Goal: Download file/media

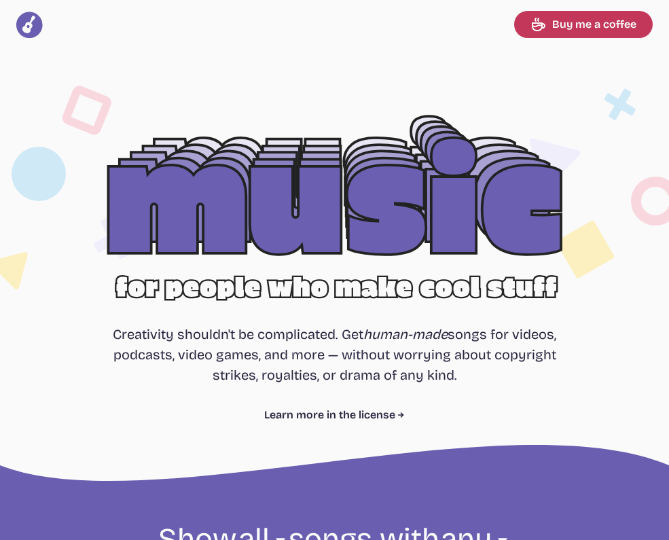
select select "most popular"
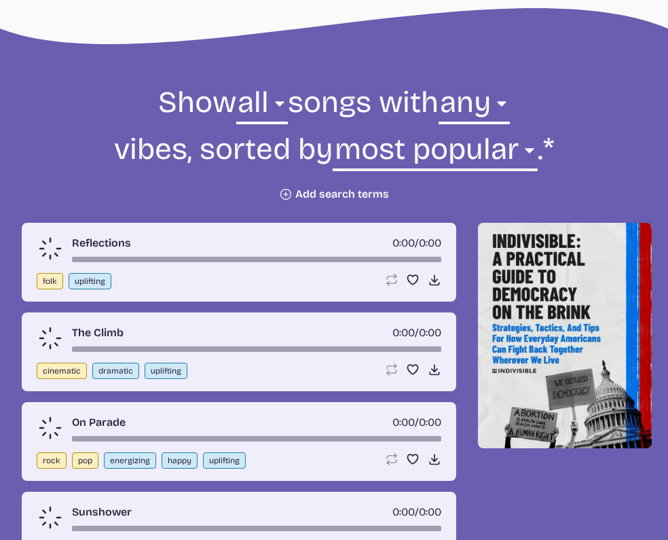
scroll to position [455, 0]
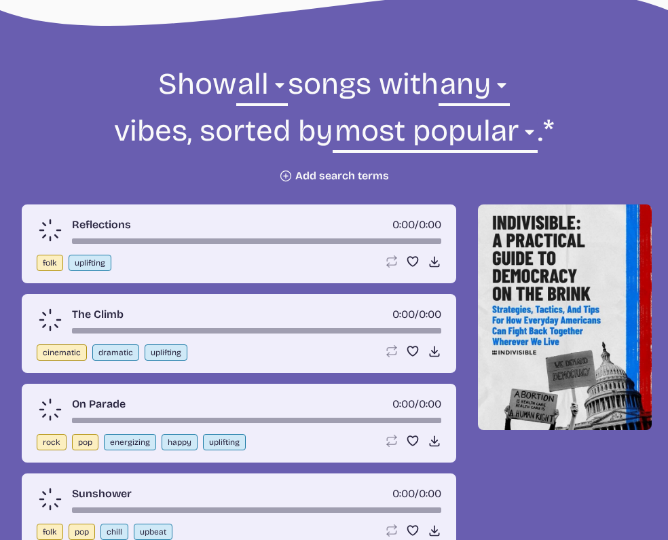
click at [308, 166] on form "Show all ambient cinematic electronic folk holiday jazz pop rock world all song…" at bounding box center [334, 123] width 668 height 118
click at [297, 173] on button "Plus icon Add search terms" at bounding box center [334, 176] width 110 height 14
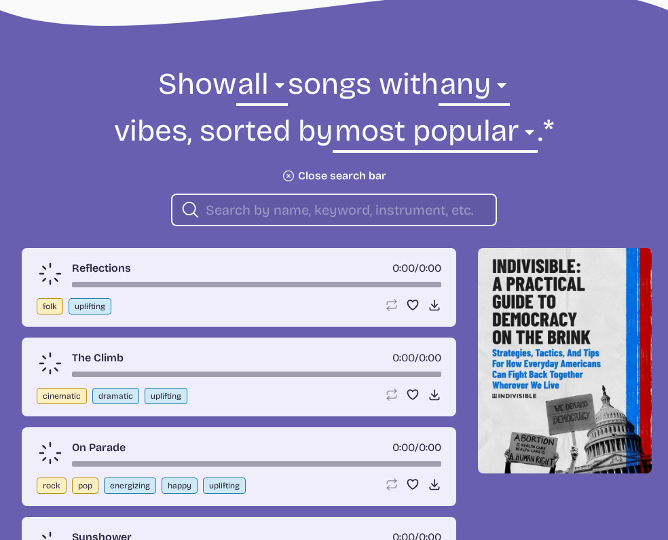
click at [221, 211] on input "search" at bounding box center [345, 210] width 279 height 18
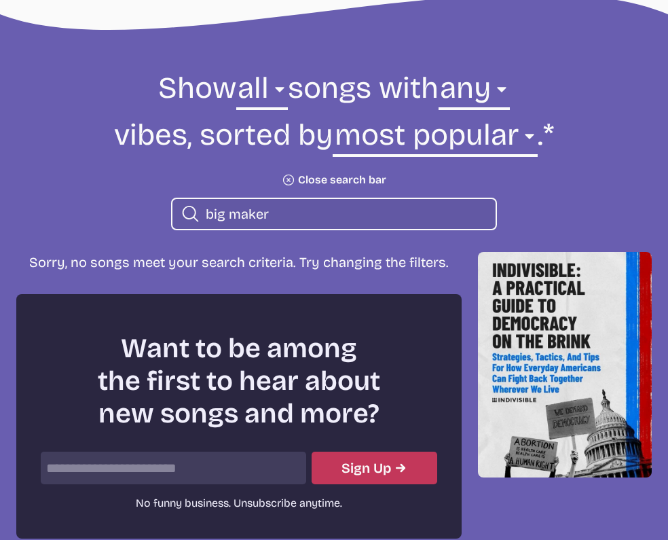
scroll to position [411, 0]
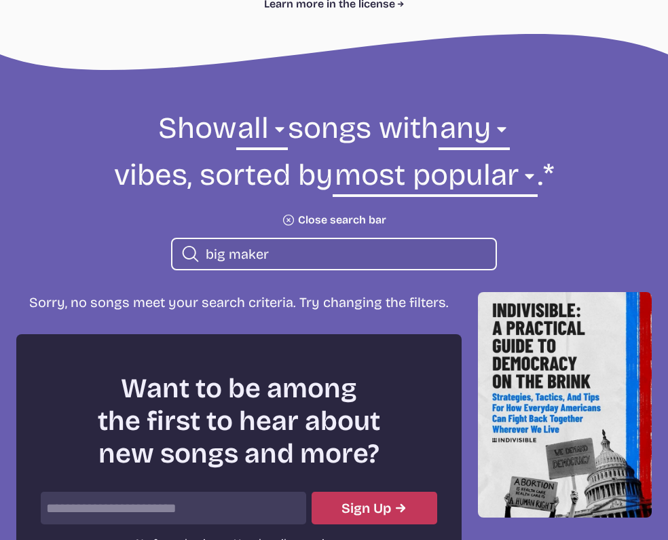
click at [272, 259] on input "big maker" at bounding box center [345, 254] width 279 height 18
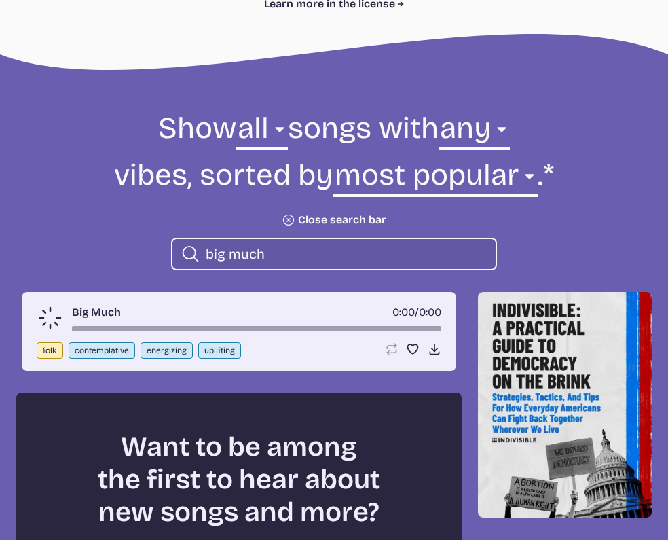
click at [51, 320] on icon at bounding box center [50, 317] width 27 height 27
click at [429, 348] on icon "Download song" at bounding box center [435, 349] width 14 height 14
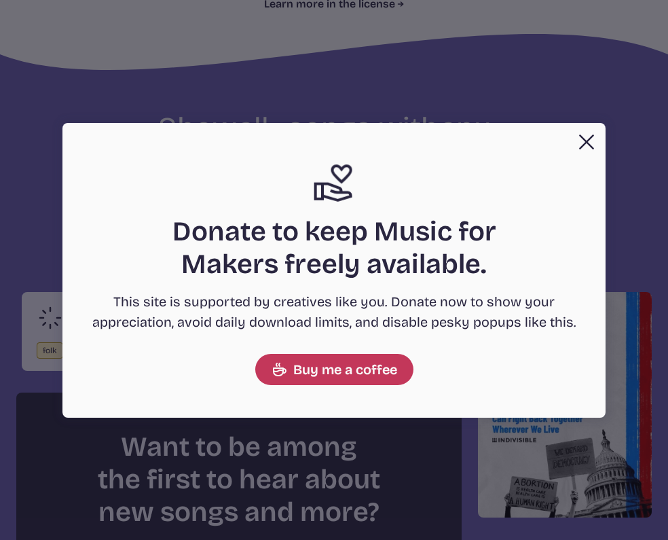
click at [584, 136] on button "Close" at bounding box center [586, 141] width 27 height 27
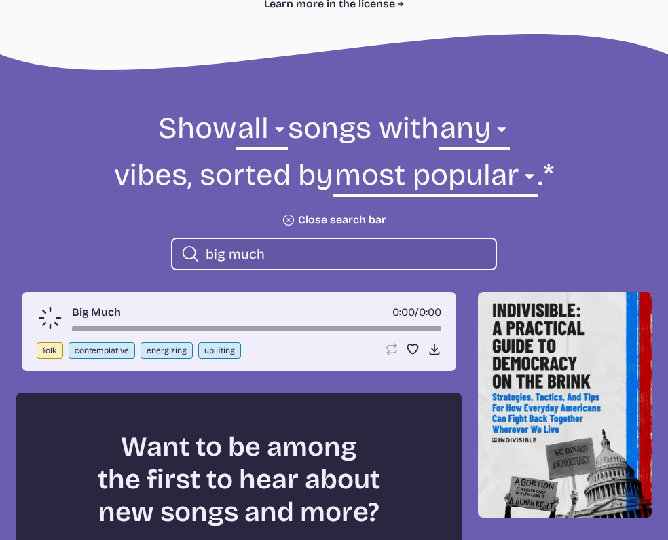
click at [48, 319] on icon at bounding box center [50, 317] width 27 height 27
click at [275, 250] on input "big much" at bounding box center [345, 254] width 279 height 18
type input "b"
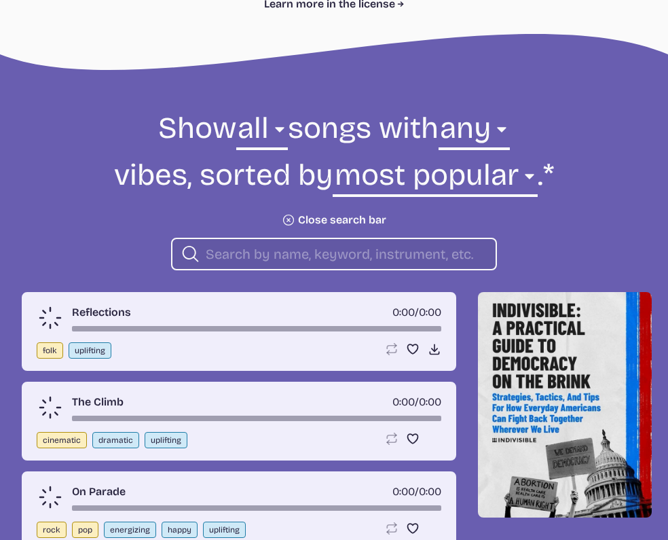
type input "y"
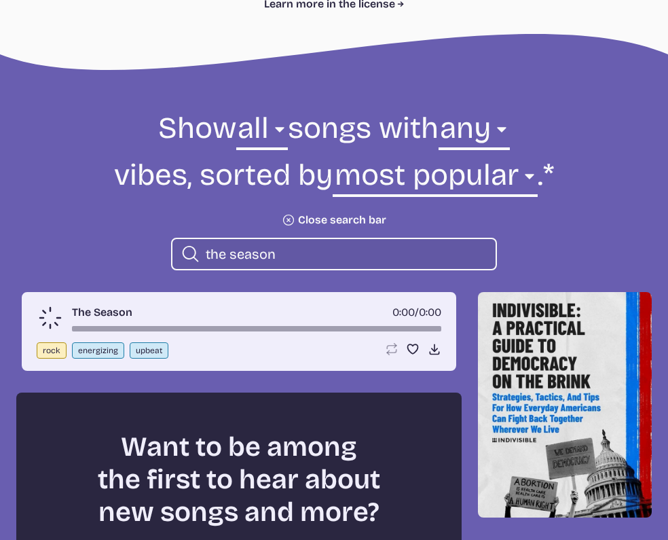
type input "the season"
click at [87, 313] on link "The Season" at bounding box center [102, 312] width 60 height 16
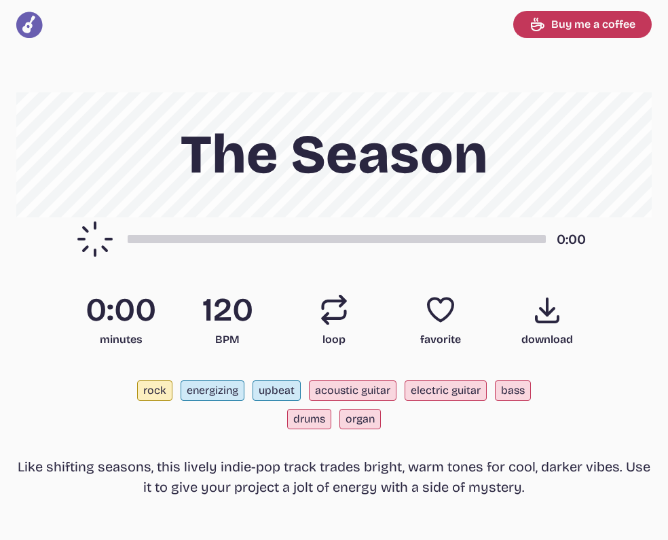
click at [537, 314] on icon "Download song" at bounding box center [547, 309] width 33 height 33
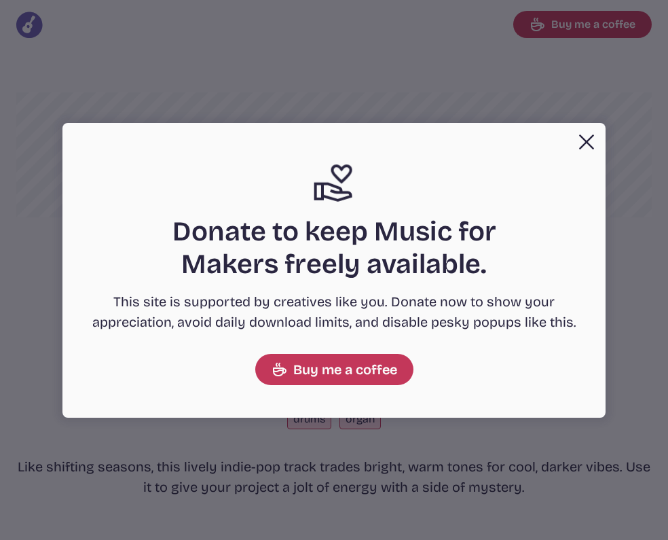
click at [591, 143] on button "Close" at bounding box center [586, 141] width 27 height 27
